Goal: Task Accomplishment & Management: Manage account settings

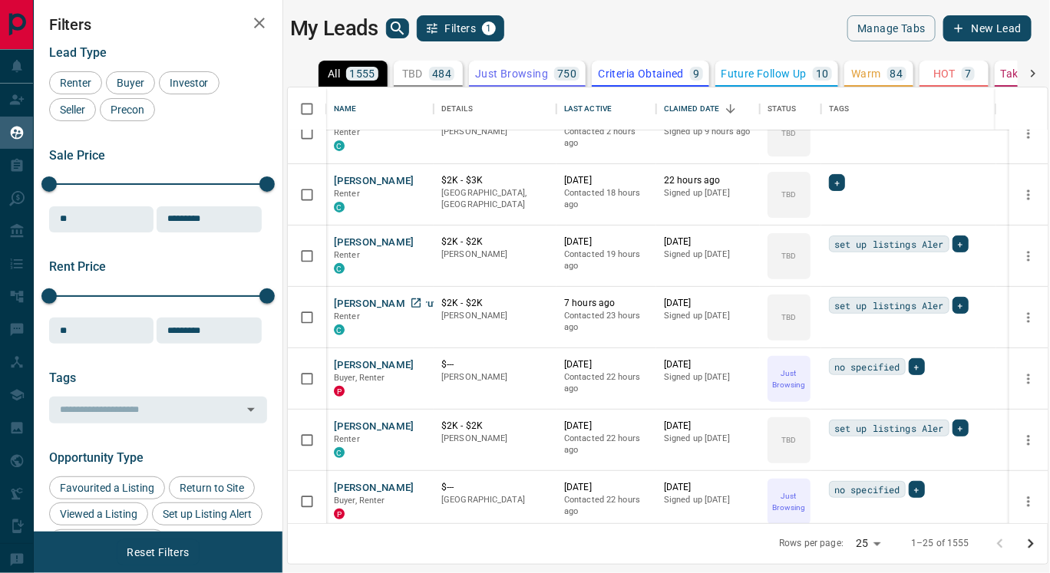
scroll to position [154, 0]
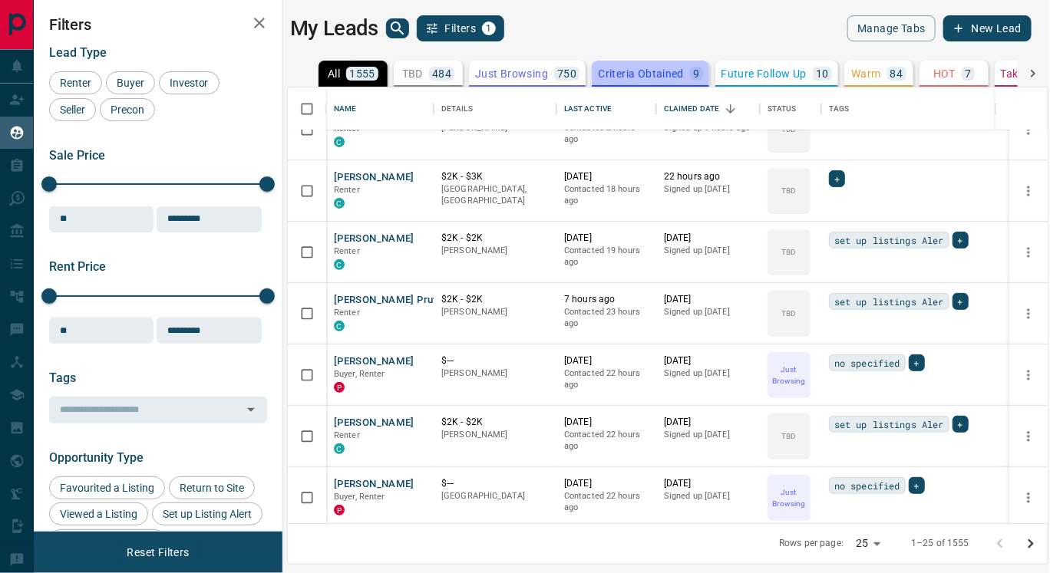
click at [617, 73] on p "Criteria Obtained" at bounding box center [641, 73] width 86 height 11
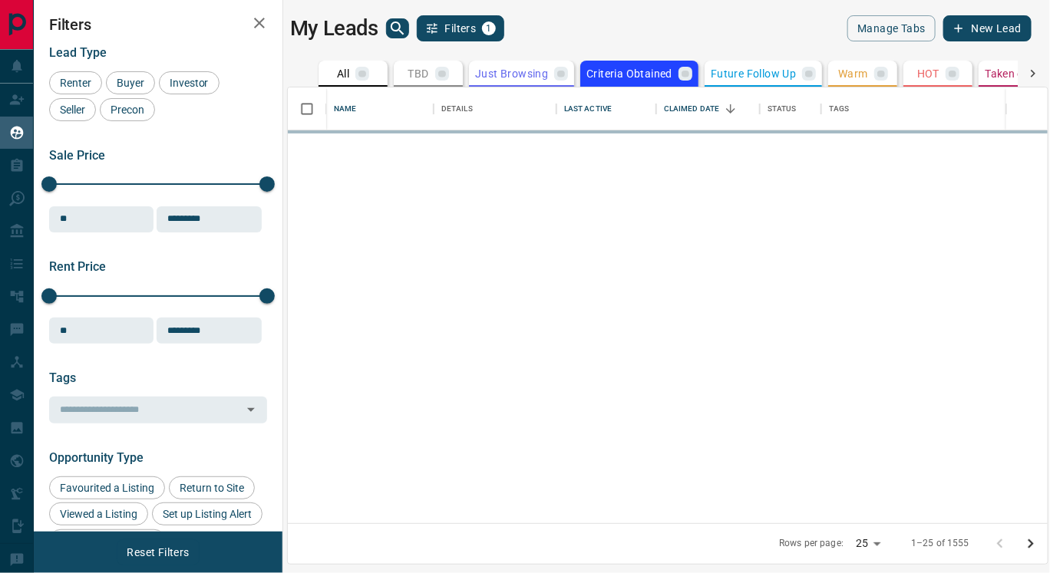
scroll to position [0, 0]
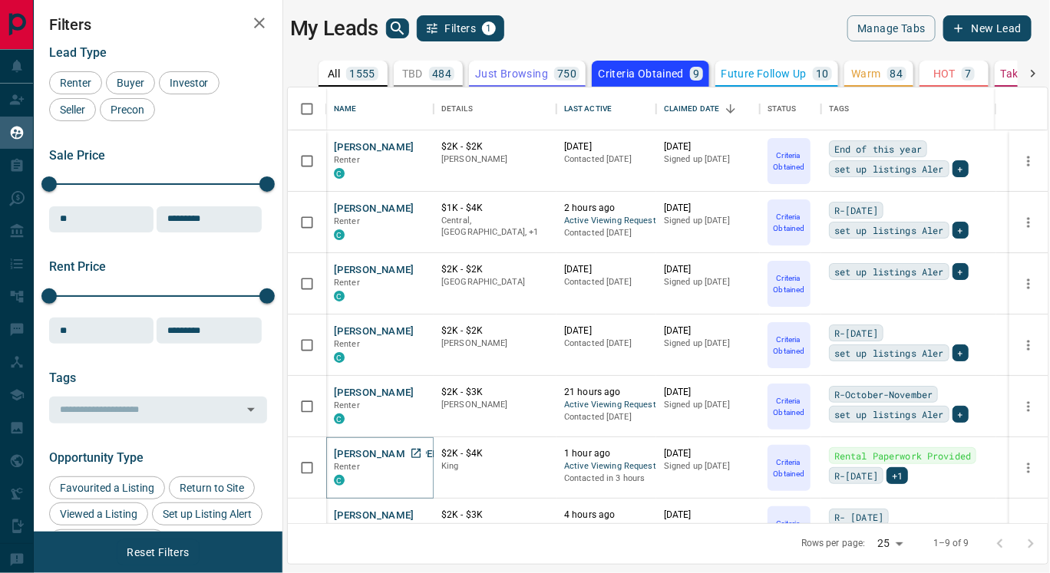
click at [381, 451] on button "[PERSON_NAME] [PERSON_NAME]" at bounding box center [415, 454] width 163 height 15
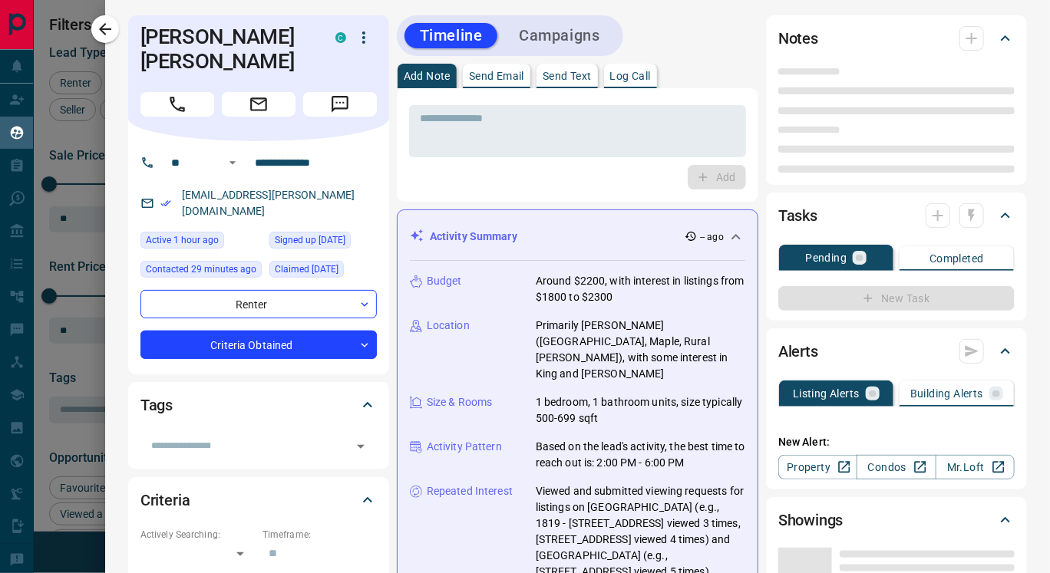
type input "**"
type input "**********"
type input "*"
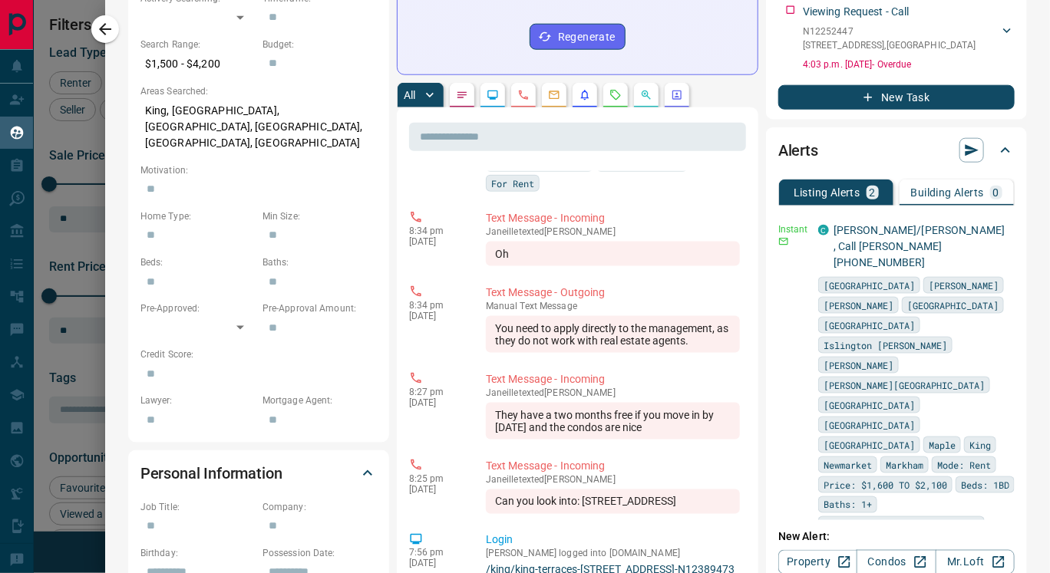
scroll to position [584, 0]
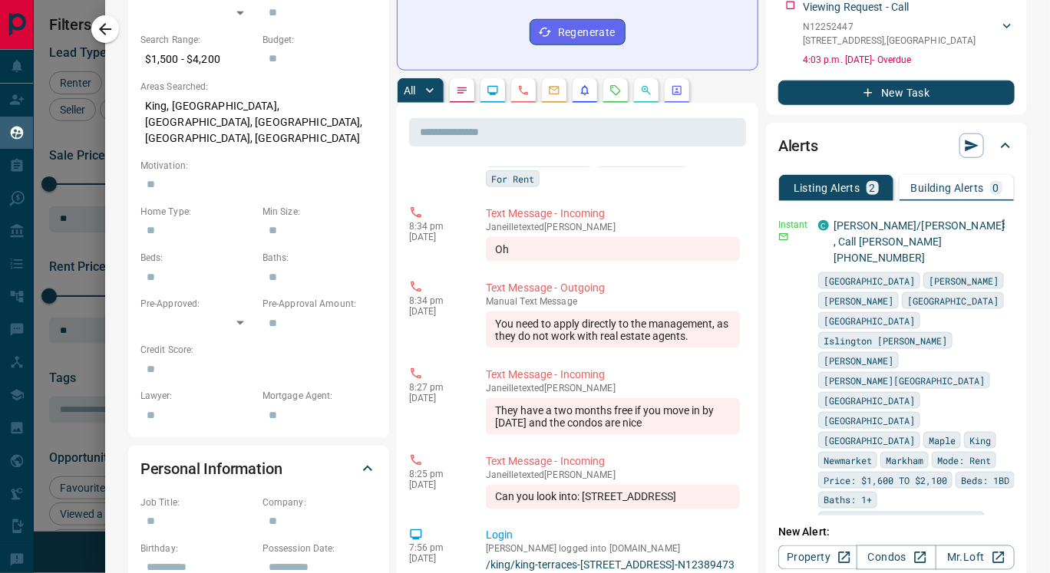
click at [1003, 222] on icon "button" at bounding box center [1004, 224] width 2 height 9
click at [961, 276] on link "Edit" at bounding box center [950, 276] width 34 height 15
click at [965, 276] on link "Edit" at bounding box center [950, 276] width 34 height 15
click at [358, 114] on div at bounding box center [525, 286] width 1050 height 573
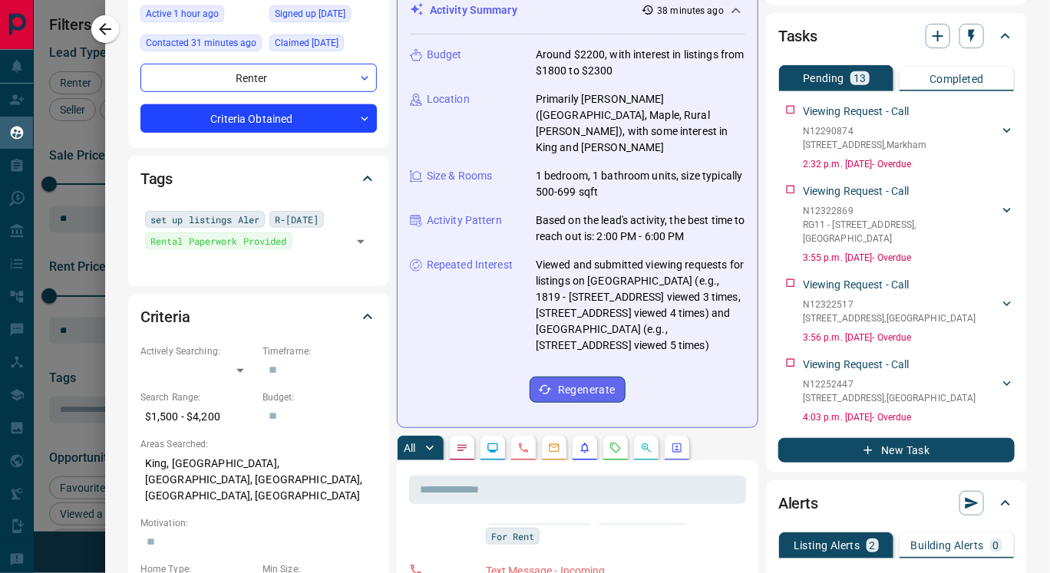
scroll to position [0, 0]
